Goal: Information Seeking & Learning: Learn about a topic

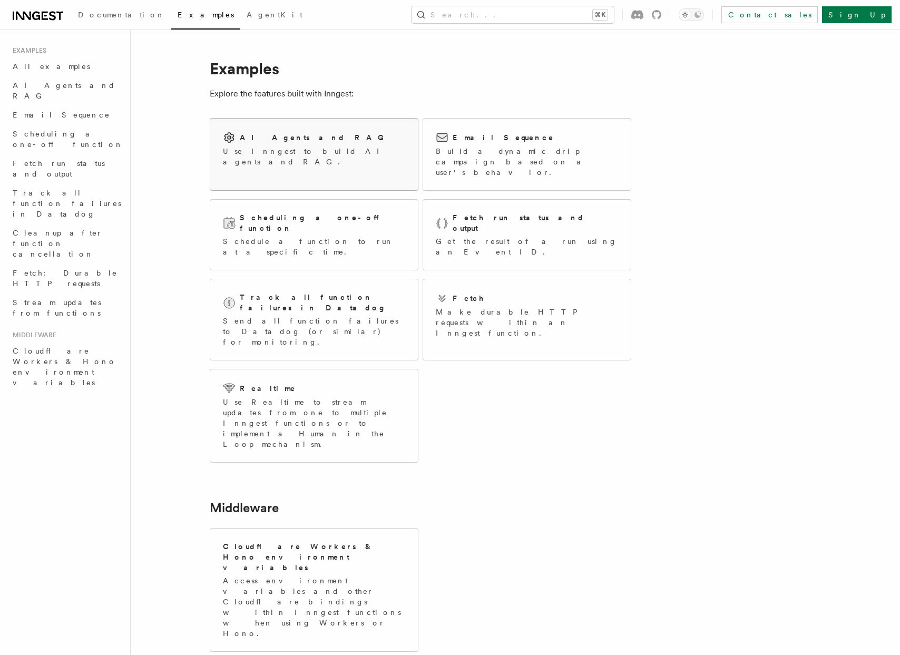
click at [265, 136] on h2 "AI Agents and RAG" at bounding box center [315, 137] width 150 height 11
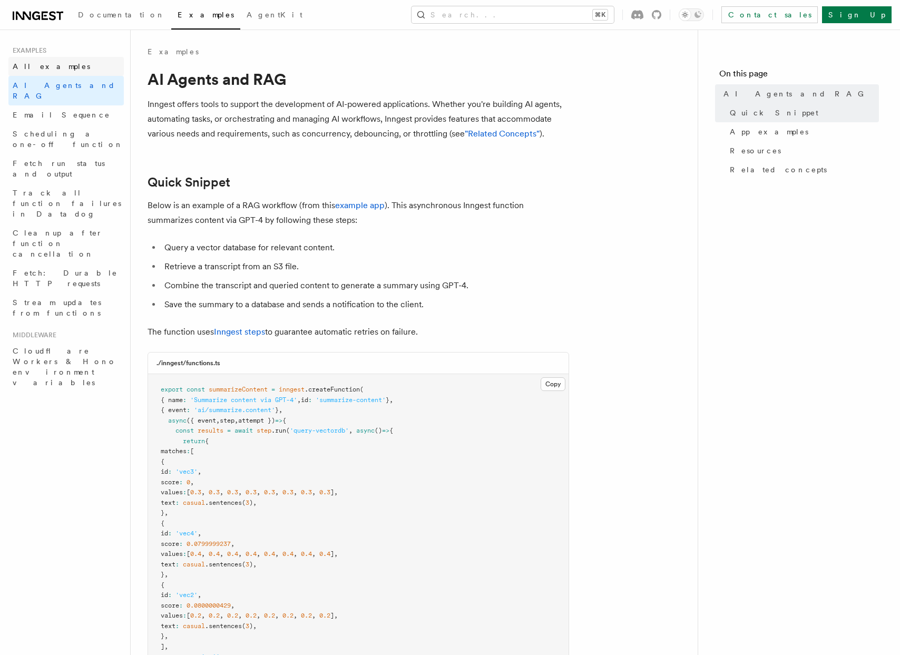
click at [54, 67] on span "All examples" at bounding box center [51, 66] width 77 height 8
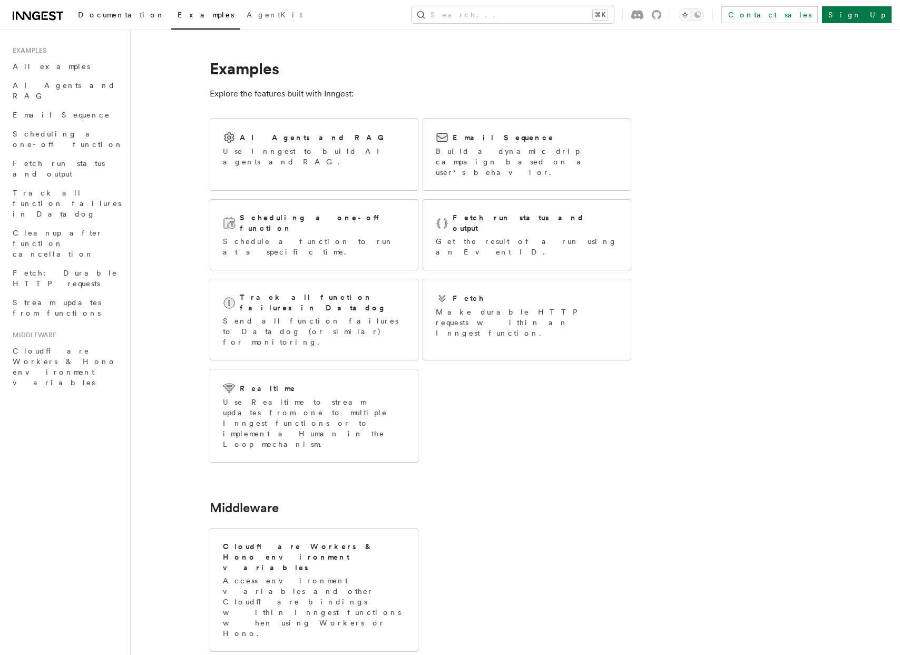
click at [104, 17] on span "Documentation" at bounding box center [121, 15] width 87 height 8
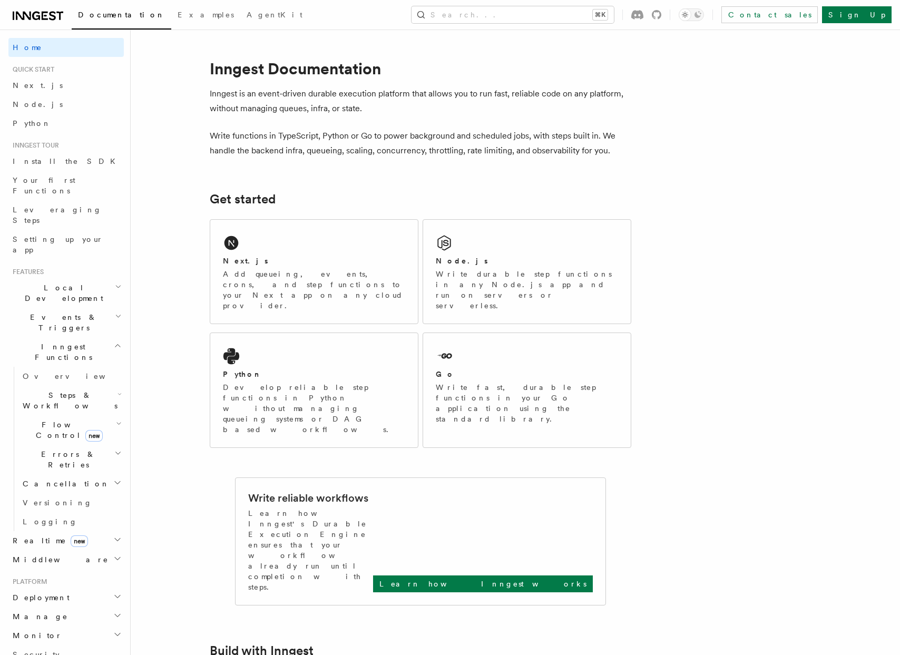
click at [53, 419] on span "Flow Control new" at bounding box center [66, 429] width 97 height 21
click at [53, 450] on span "Overview" at bounding box center [87, 454] width 109 height 8
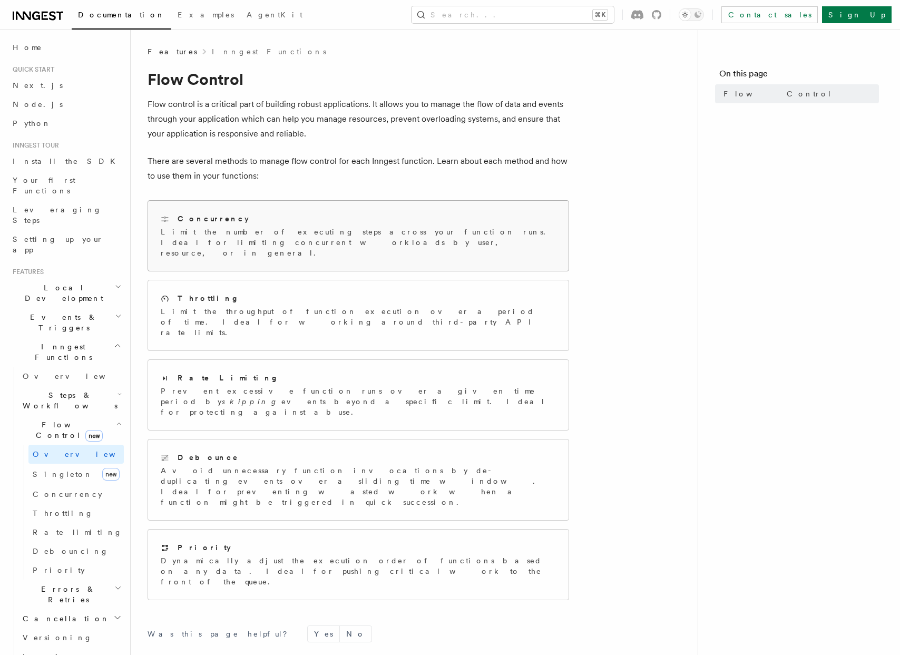
click at [220, 226] on p "Limit the number of executing steps across your function runs. Ideal for limiti…" at bounding box center [358, 242] width 395 height 32
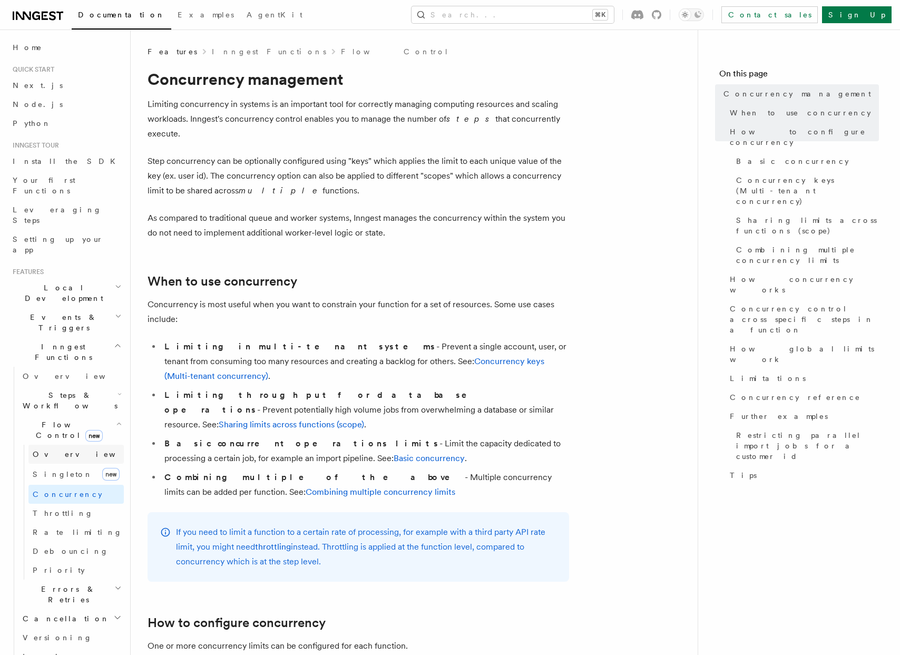
click at [62, 450] on span "Overview" at bounding box center [87, 454] width 109 height 8
